Goal: Transaction & Acquisition: Book appointment/travel/reservation

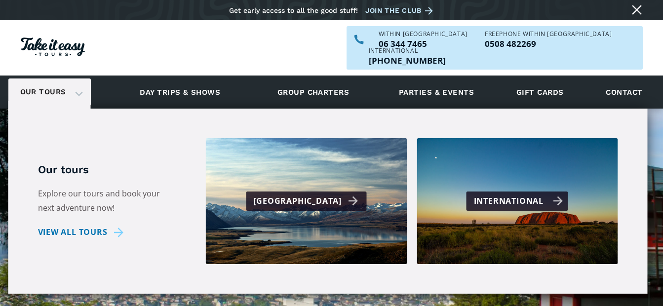
click at [500, 194] on div "International" at bounding box center [518, 201] width 89 height 14
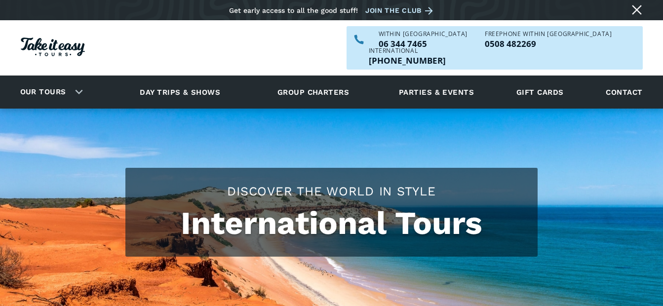
checkbox input "true"
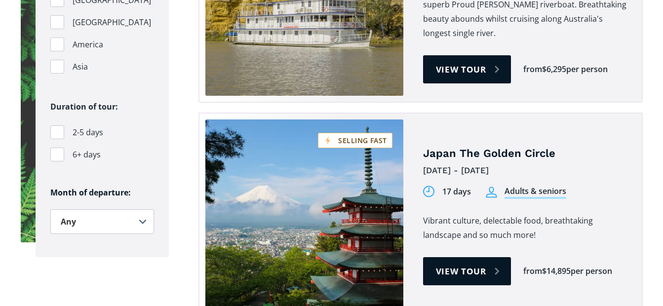
scroll to position [790, 0]
